Goal: Information Seeking & Learning: Learn about a topic

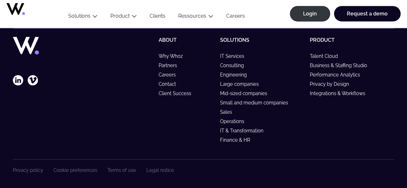
scroll to position [2114, 0]
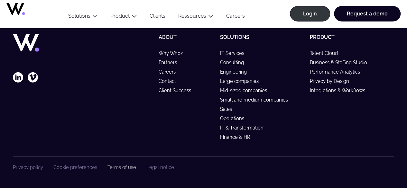
click at [130, 166] on link "Terms of use" at bounding box center [122, 167] width 29 height 5
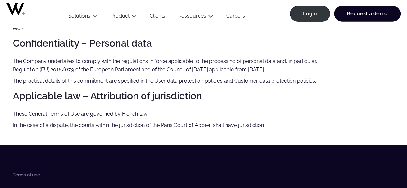
scroll to position [837, 0]
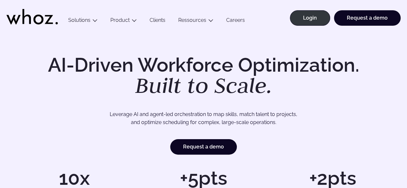
click at [231, 19] on link "Careers" at bounding box center [236, 21] width 32 height 9
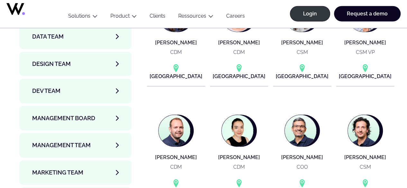
scroll to position [2190, 0]
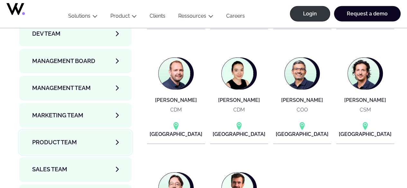
click at [37, 130] on link "Product team" at bounding box center [75, 142] width 112 height 24
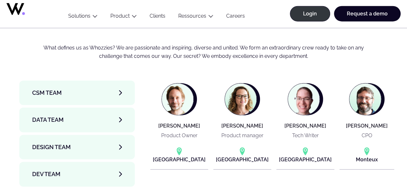
scroll to position [1997, 0]
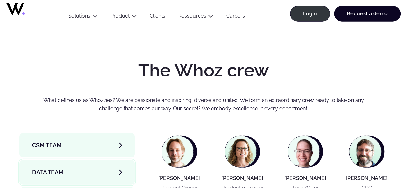
click at [48, 168] on span "Data team" at bounding box center [48, 172] width 32 height 9
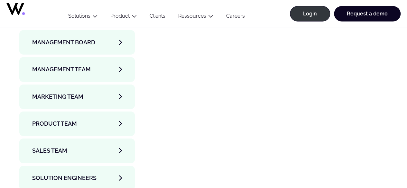
scroll to position [2286, 0]
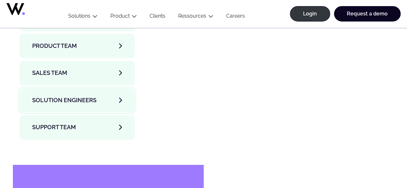
click at [70, 96] on span "Solution Engineers" at bounding box center [64, 100] width 64 height 9
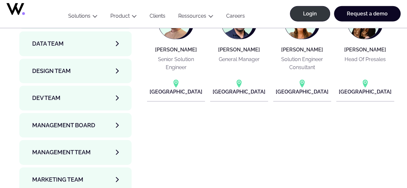
scroll to position [2029, 0]
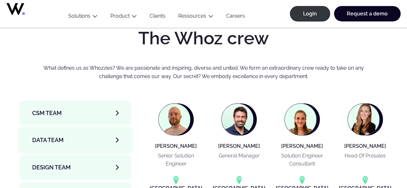
click at [64, 128] on link "Data team" at bounding box center [75, 140] width 112 height 24
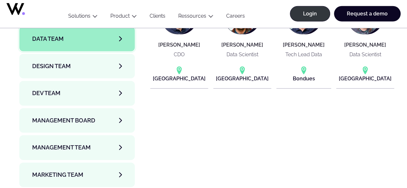
scroll to position [2093, 0]
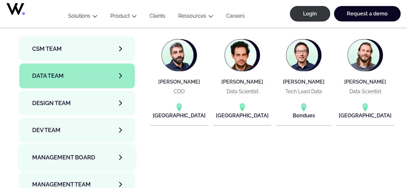
click at [85, 153] on span "Management Board" at bounding box center [63, 157] width 63 height 9
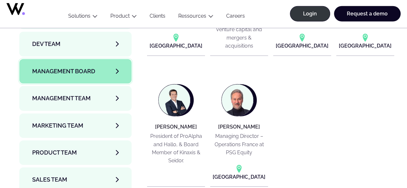
scroll to position [2190, 0]
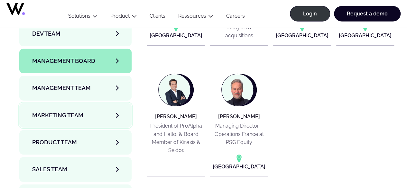
click at [74, 111] on span "Marketing Team" at bounding box center [57, 115] width 51 height 9
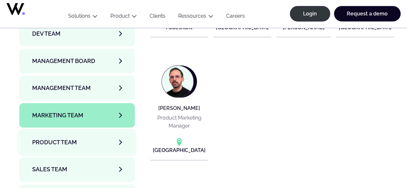
click at [58, 138] on span "Product team" at bounding box center [54, 142] width 45 height 9
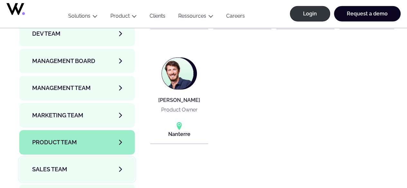
click at [48, 157] on link "Sales team" at bounding box center [77, 169] width 116 height 24
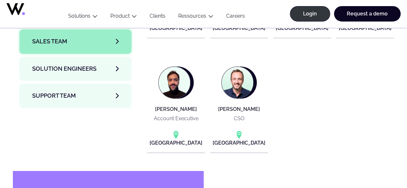
scroll to position [2319, 0]
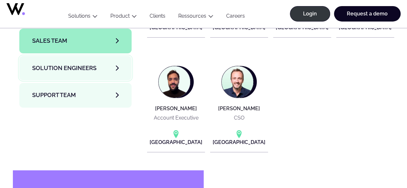
click at [95, 56] on link "Solution Engineers" at bounding box center [75, 68] width 112 height 24
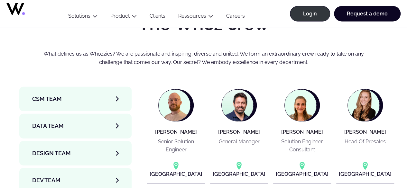
scroll to position [2061, 0]
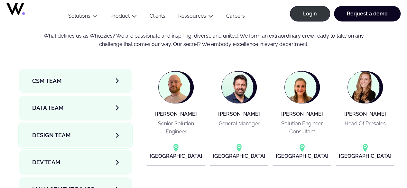
click at [53, 123] on link "Design team" at bounding box center [75, 135] width 112 height 24
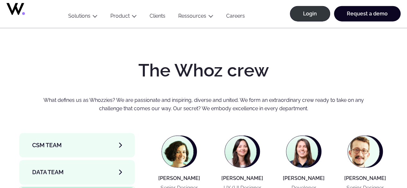
scroll to position [2093, 0]
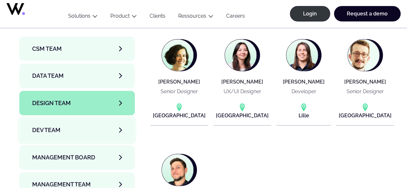
click at [53, 118] on link "Dev team" at bounding box center [77, 130] width 116 height 24
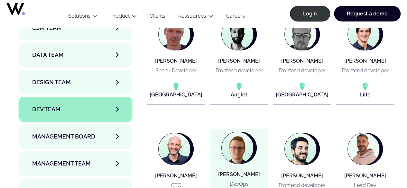
scroll to position [2125, 0]
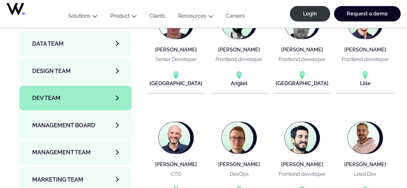
click at [80, 121] on span "Management Board" at bounding box center [63, 125] width 63 height 9
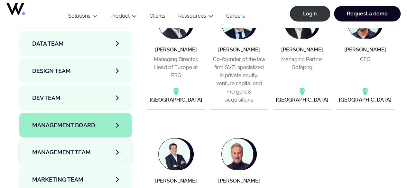
click at [49, 140] on link "Management Team" at bounding box center [75, 152] width 112 height 24
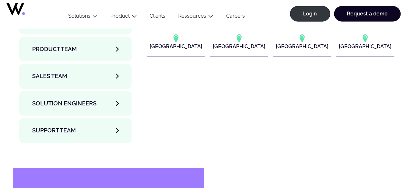
scroll to position [2286, 0]
